Goal: Check status

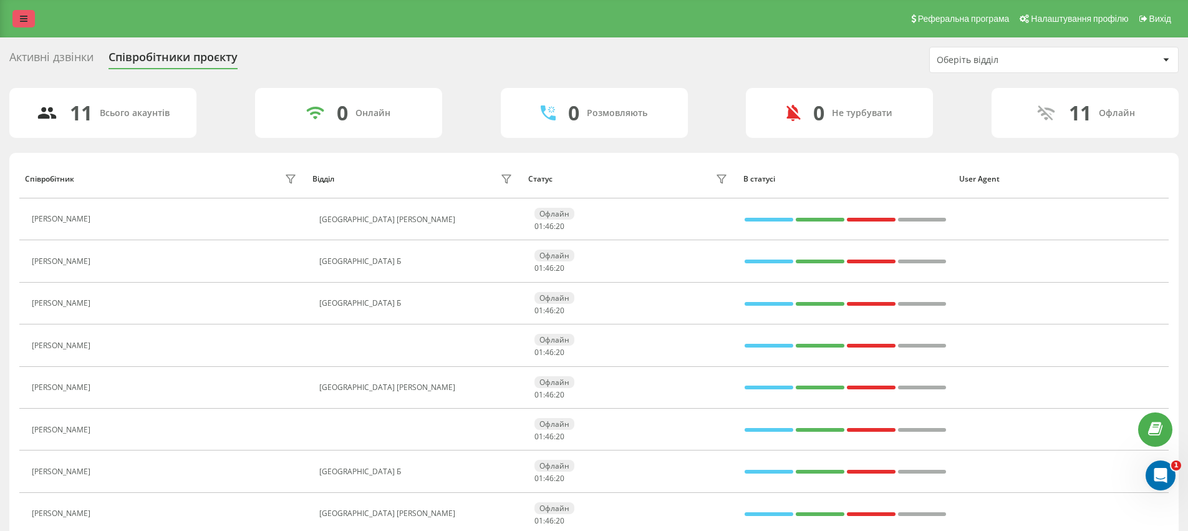
click at [19, 19] on link at bounding box center [23, 18] width 22 height 17
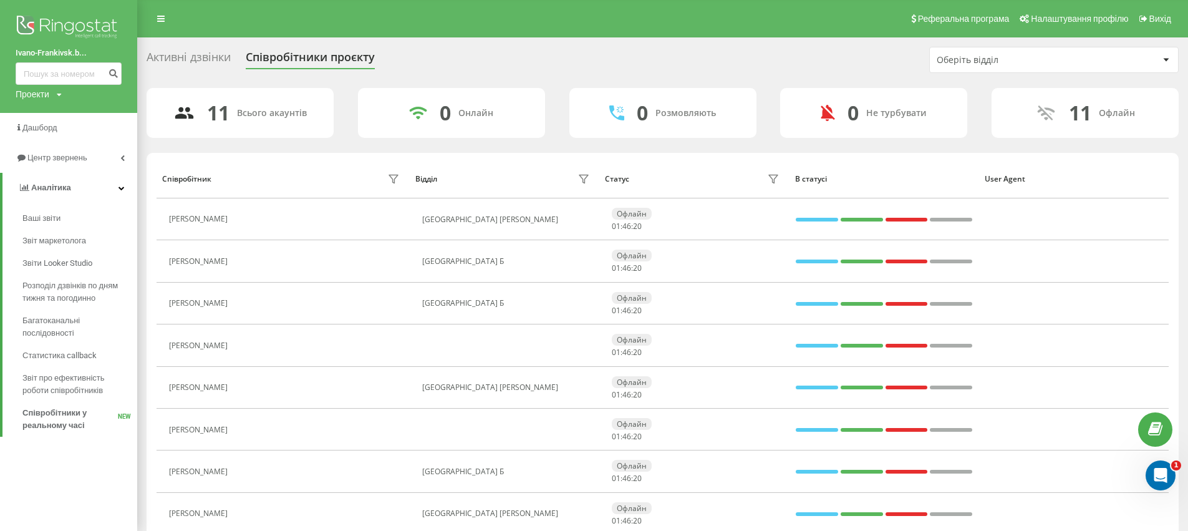
click at [49, 28] on img at bounding box center [69, 27] width 106 height 31
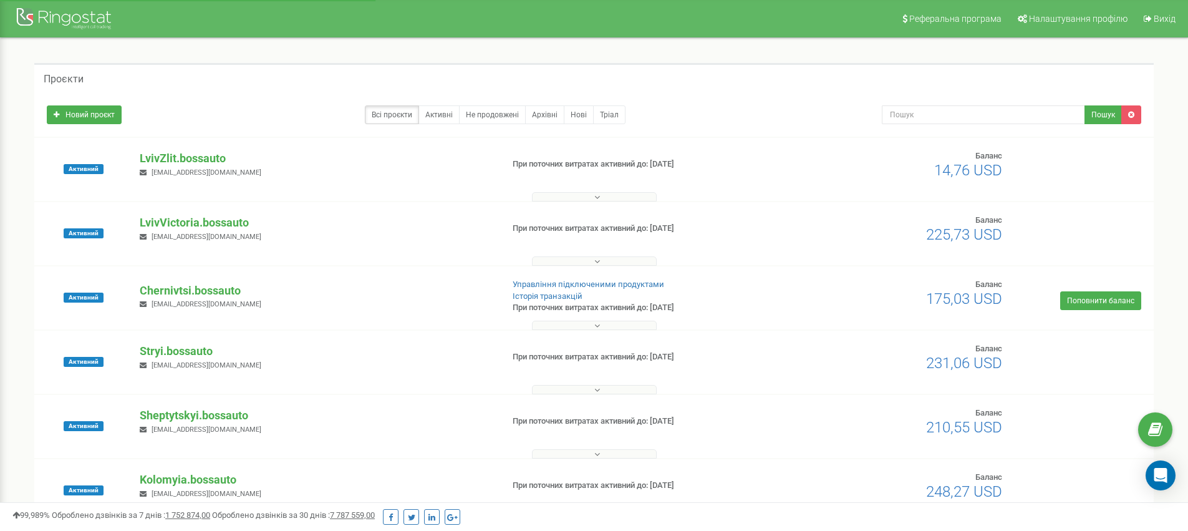
scroll to position [24, 0]
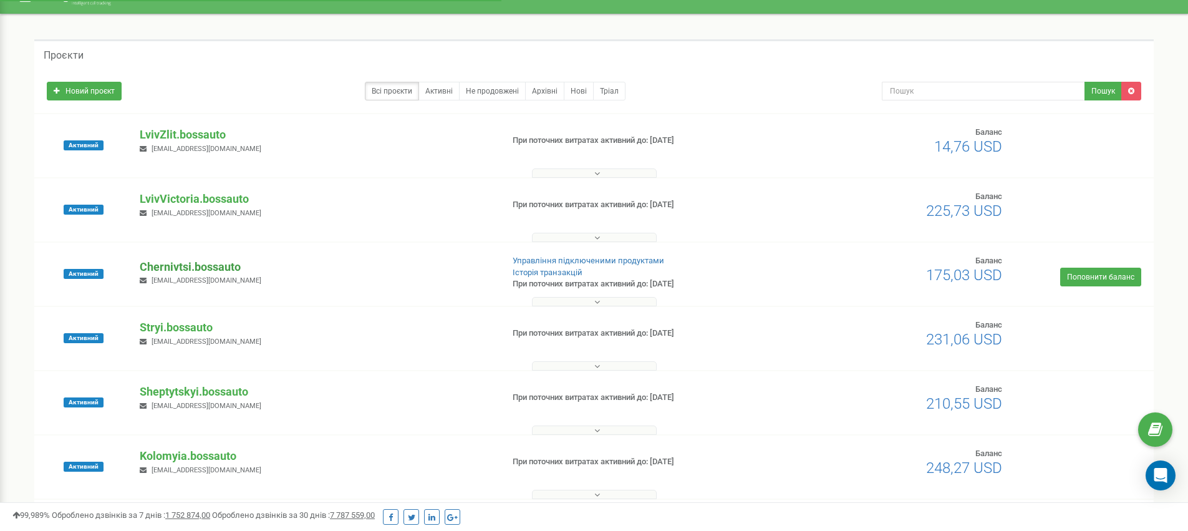
click at [198, 265] on p "Chernivtsi.bossauto" at bounding box center [316, 267] width 352 height 16
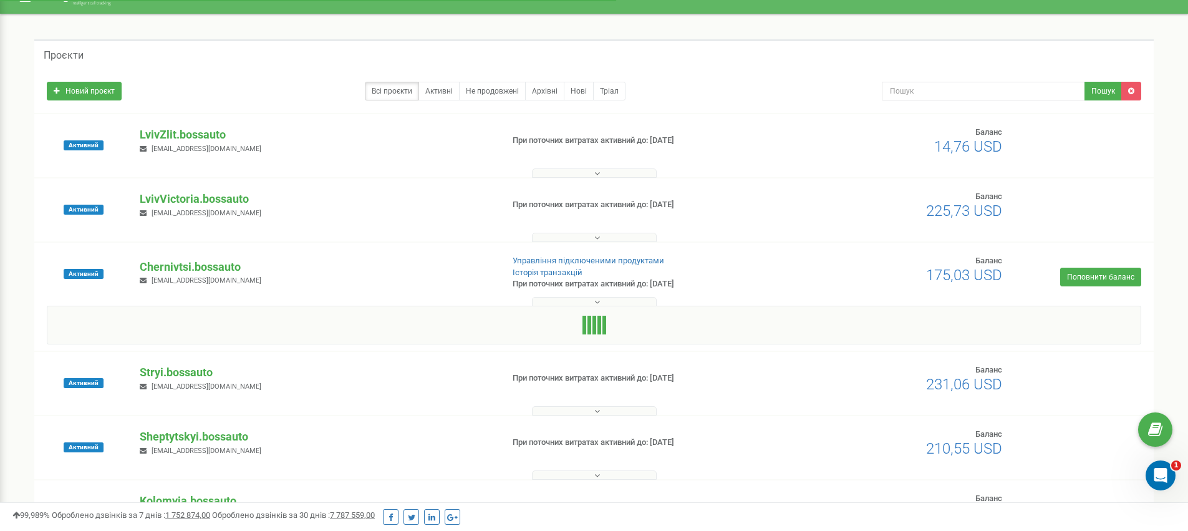
scroll to position [0, 0]
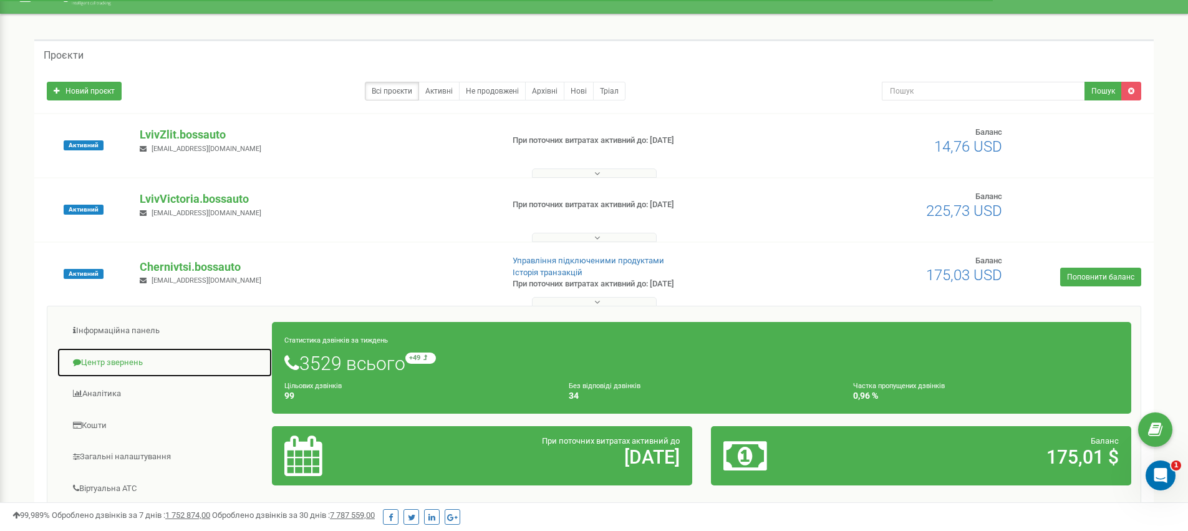
click at [116, 363] on link "Центр звернень" at bounding box center [165, 362] width 216 height 31
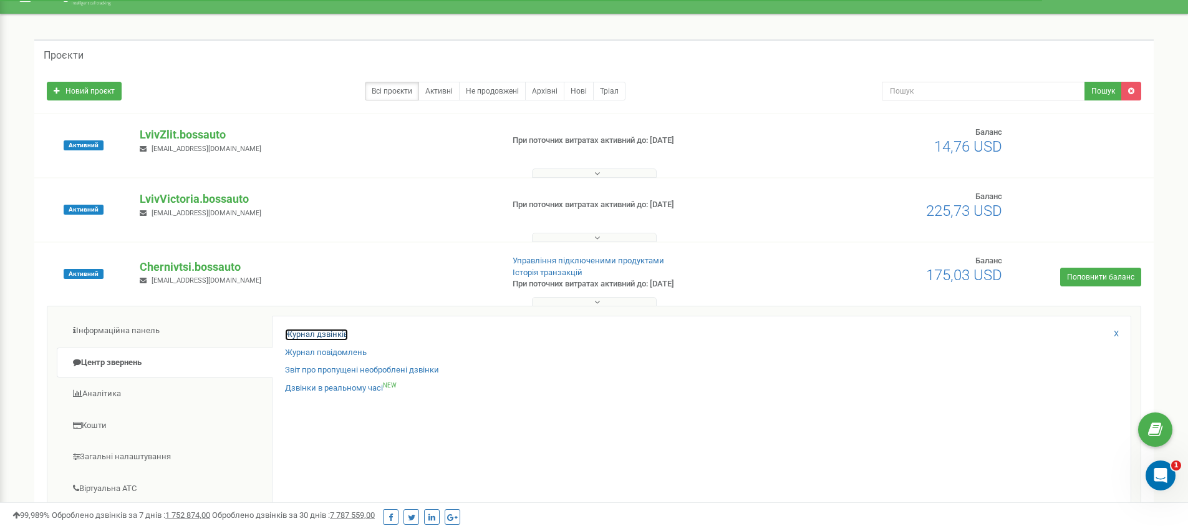
click at [317, 332] on link "Журнал дзвінків" at bounding box center [316, 335] width 63 height 12
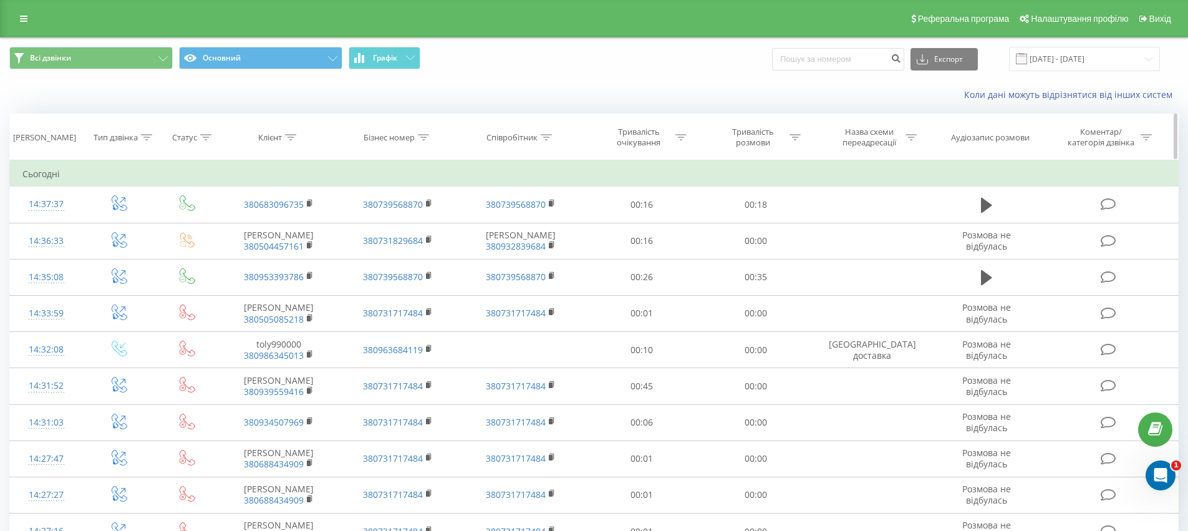
click at [294, 137] on icon at bounding box center [290, 137] width 11 height 6
click at [261, 224] on input "text" at bounding box center [279, 227] width 110 height 22
paste input "98 415 2549"
click at [251, 225] on input "98 415 2549" at bounding box center [279, 227] width 110 height 22
click at [238, 226] on input "98 4152549" at bounding box center [279, 227] width 110 height 22
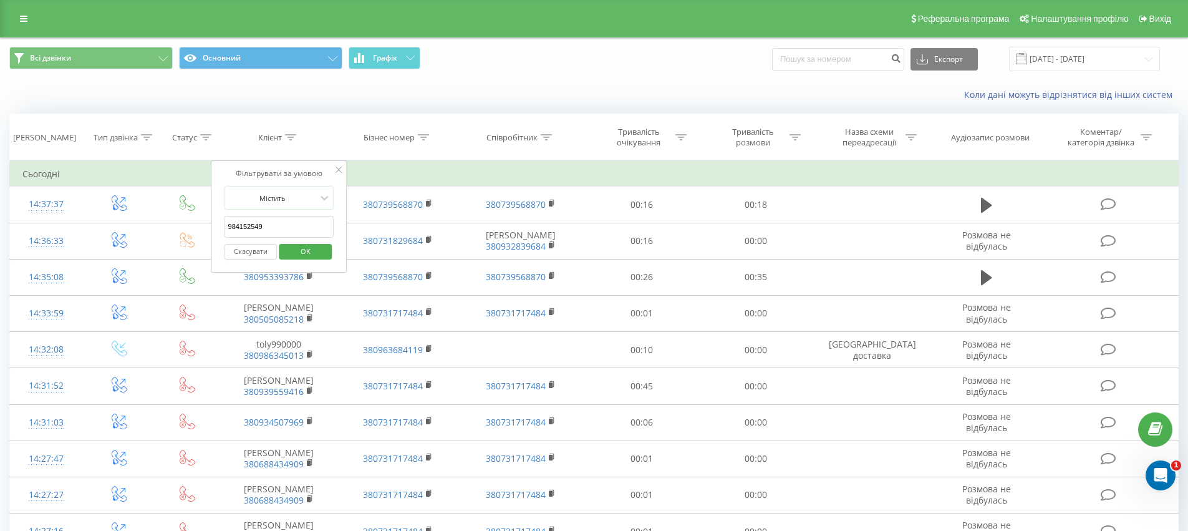
type input "984152549"
click at [305, 249] on span "OK" at bounding box center [305, 250] width 35 height 19
